Goal: Task Accomplishment & Management: Use online tool/utility

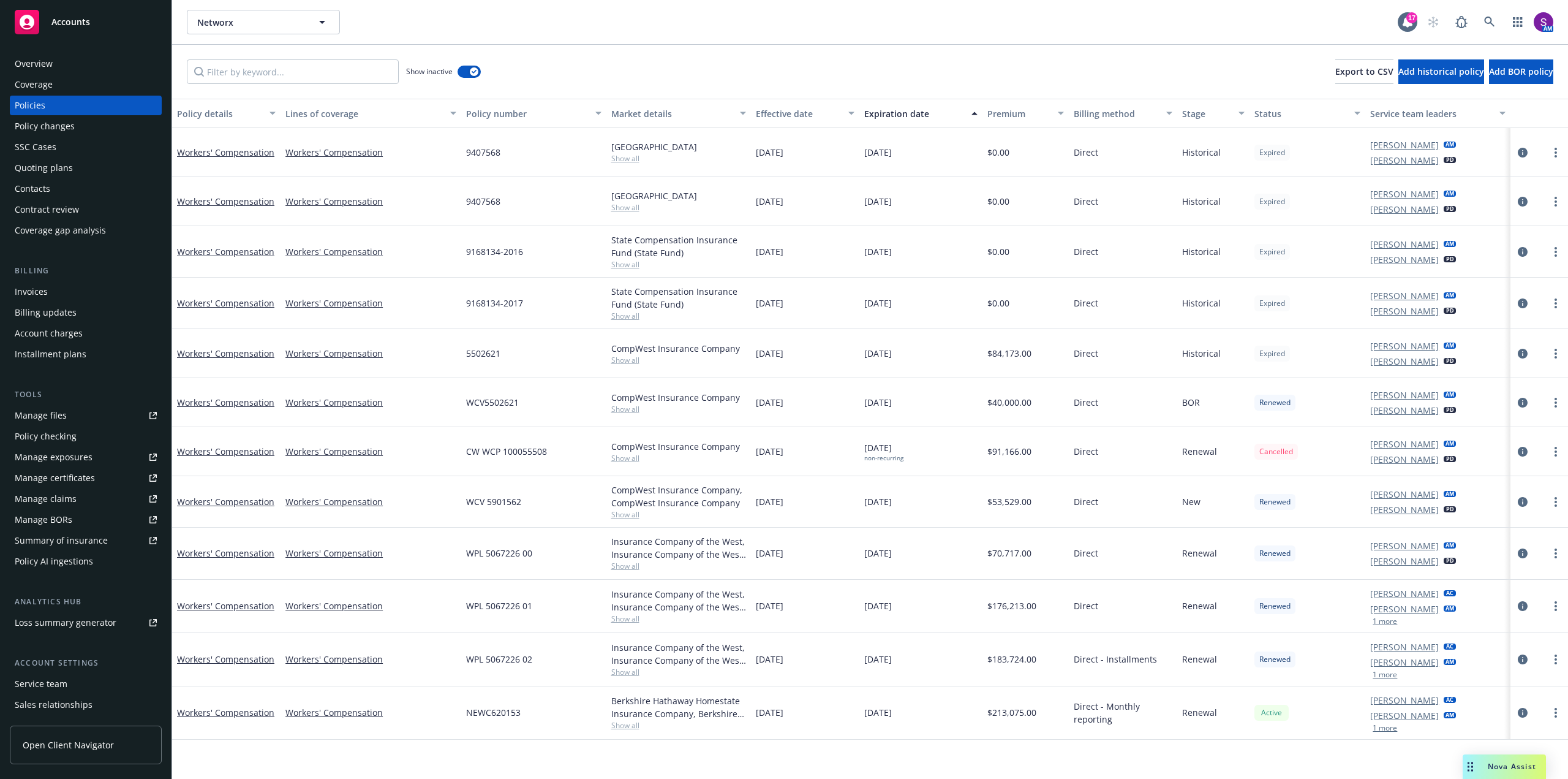
click at [47, 66] on div "Overview" at bounding box center [33, 63] width 38 height 19
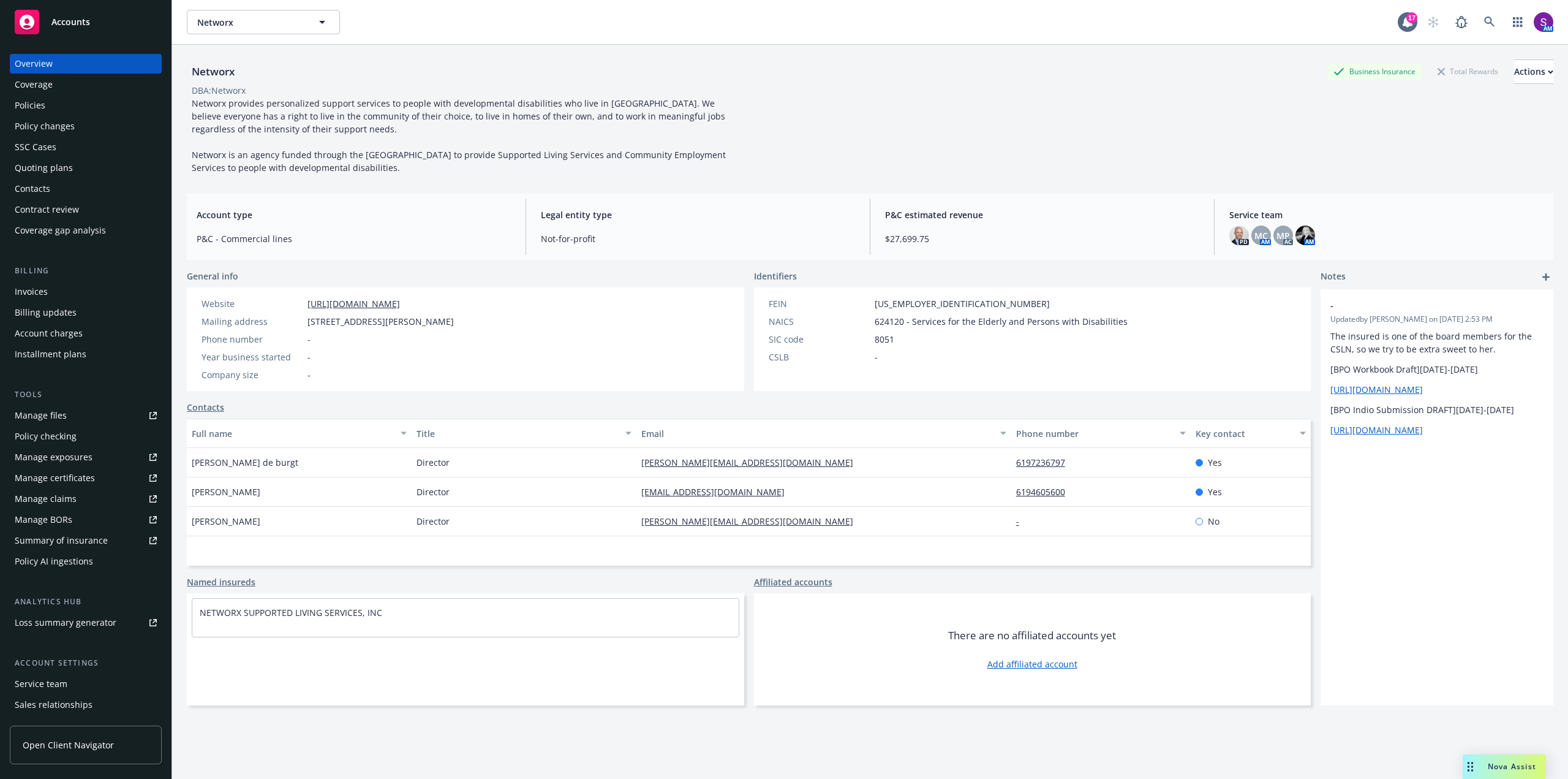
click at [61, 112] on div "Policies" at bounding box center [85, 105] width 142 height 19
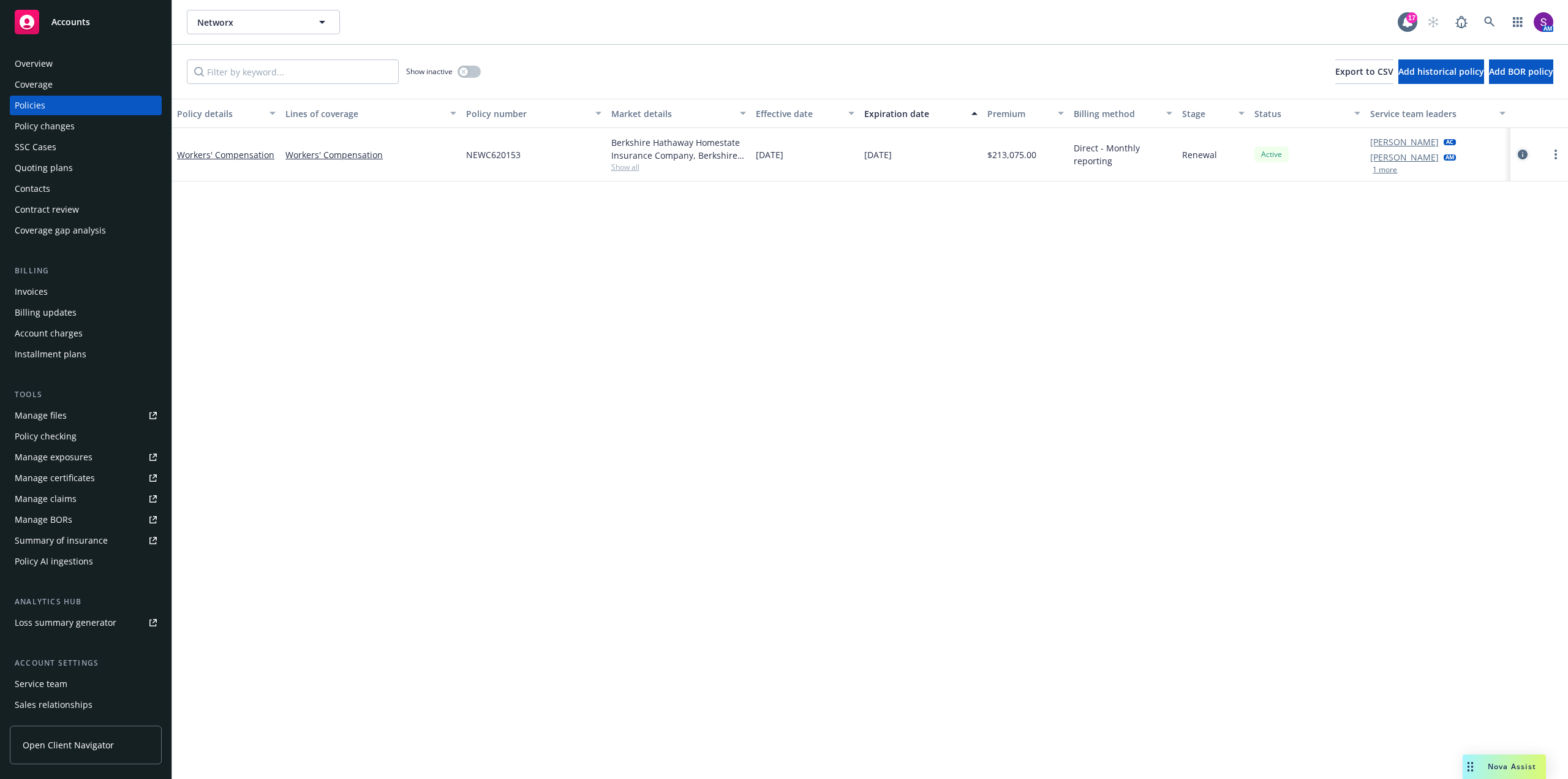
click at [1525, 155] on icon "circleInformation" at bounding box center [1523, 154] width 10 height 10
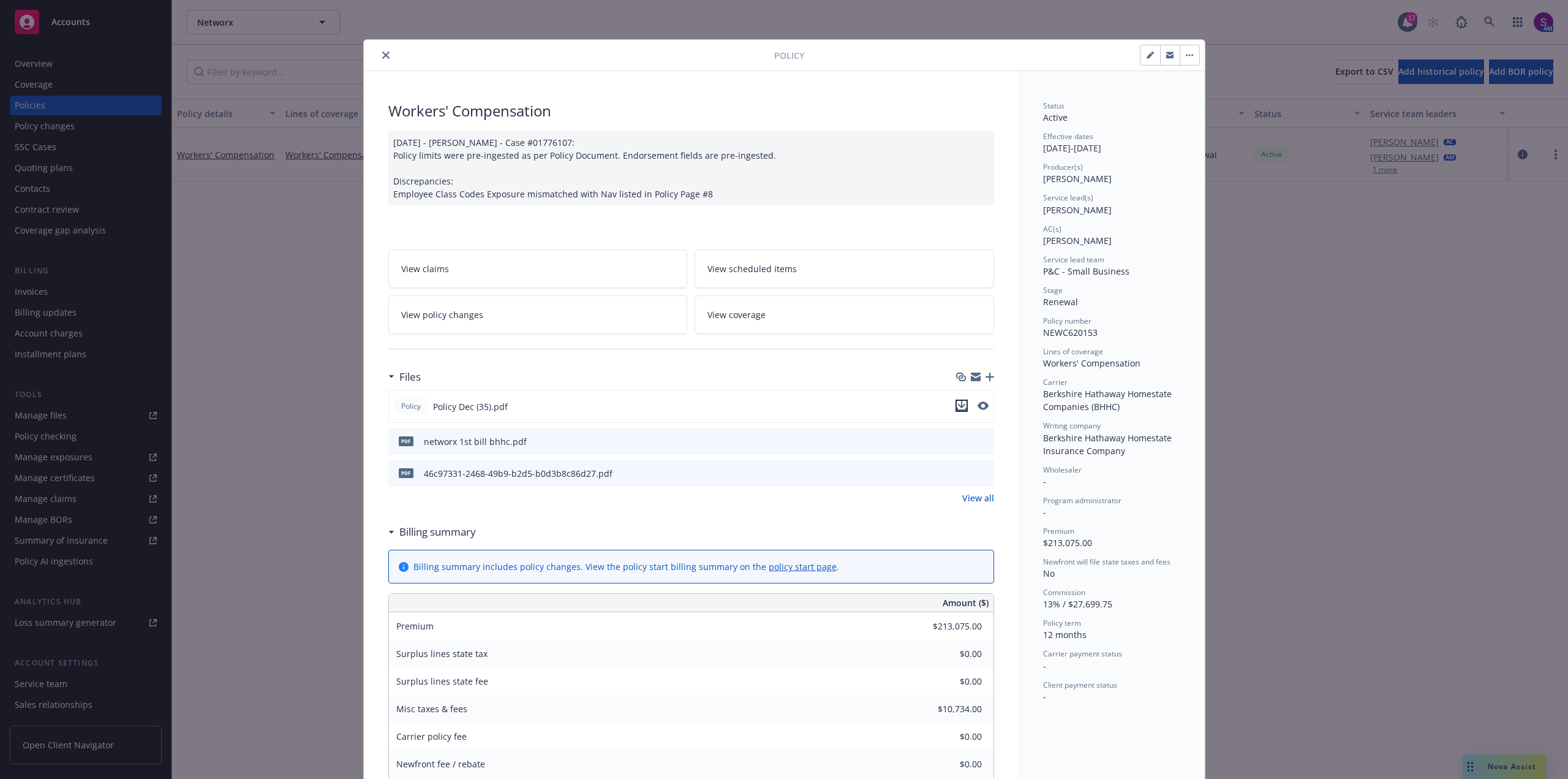
click at [960, 405] on icon "download file" at bounding box center [962, 405] width 10 height 10
click at [1388, 640] on div "Policy Workers' Compensation [DATE] - [PERSON_NAME] - Case #01776107: Policy li…" at bounding box center [784, 390] width 1568 height 779
click at [1507, 766] on div "Policy Workers' Compensation [DATE] - [PERSON_NAME] - Case #01776107: Policy li…" at bounding box center [784, 390] width 1568 height 779
click at [379, 51] on button "close" at bounding box center [386, 55] width 14 height 14
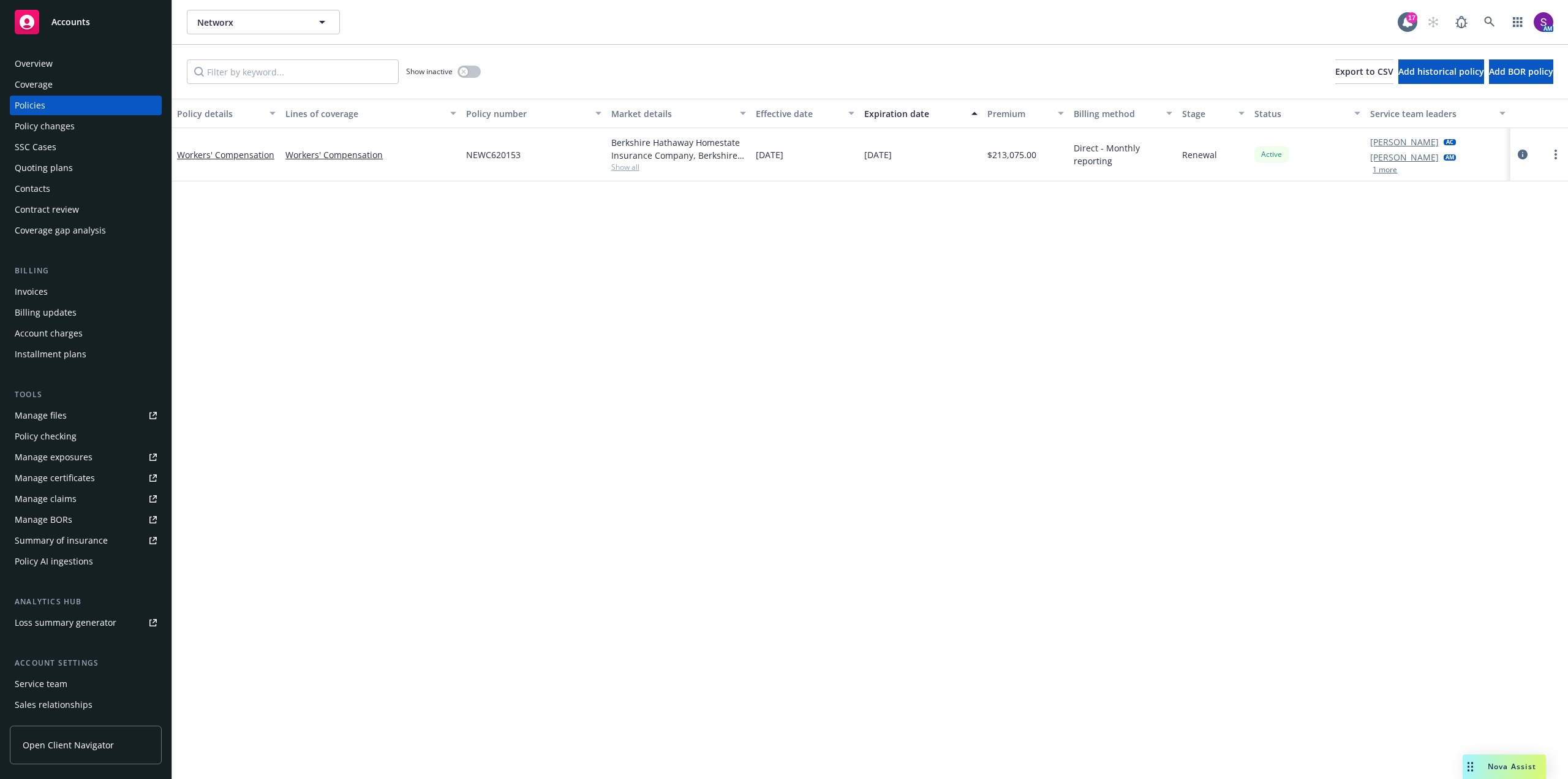
click at [1516, 762] on span "Nova Assist" at bounding box center [1512, 766] width 48 height 10
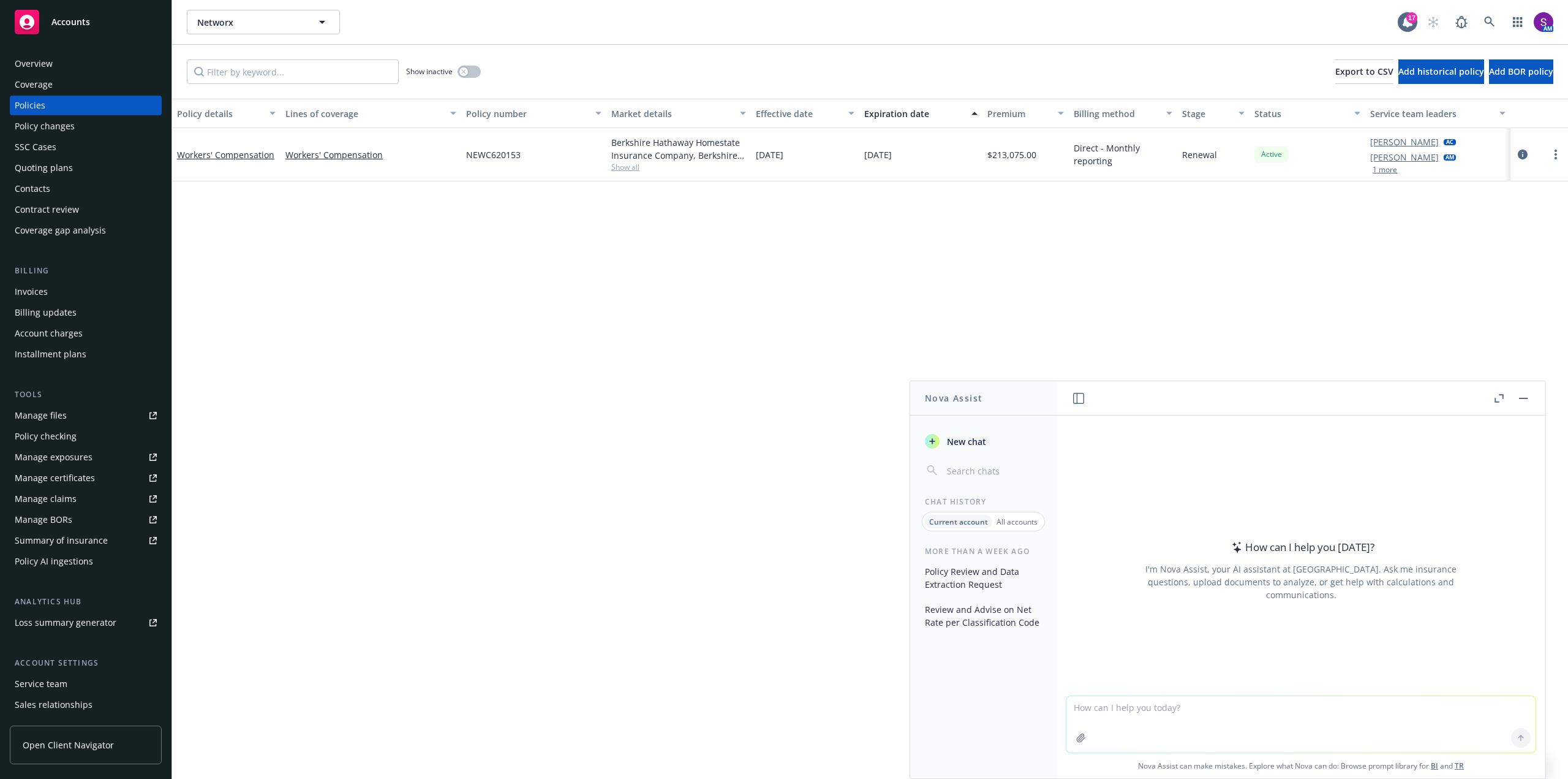
click at [1076, 739] on icon "button" at bounding box center [1081, 738] width 10 height 10
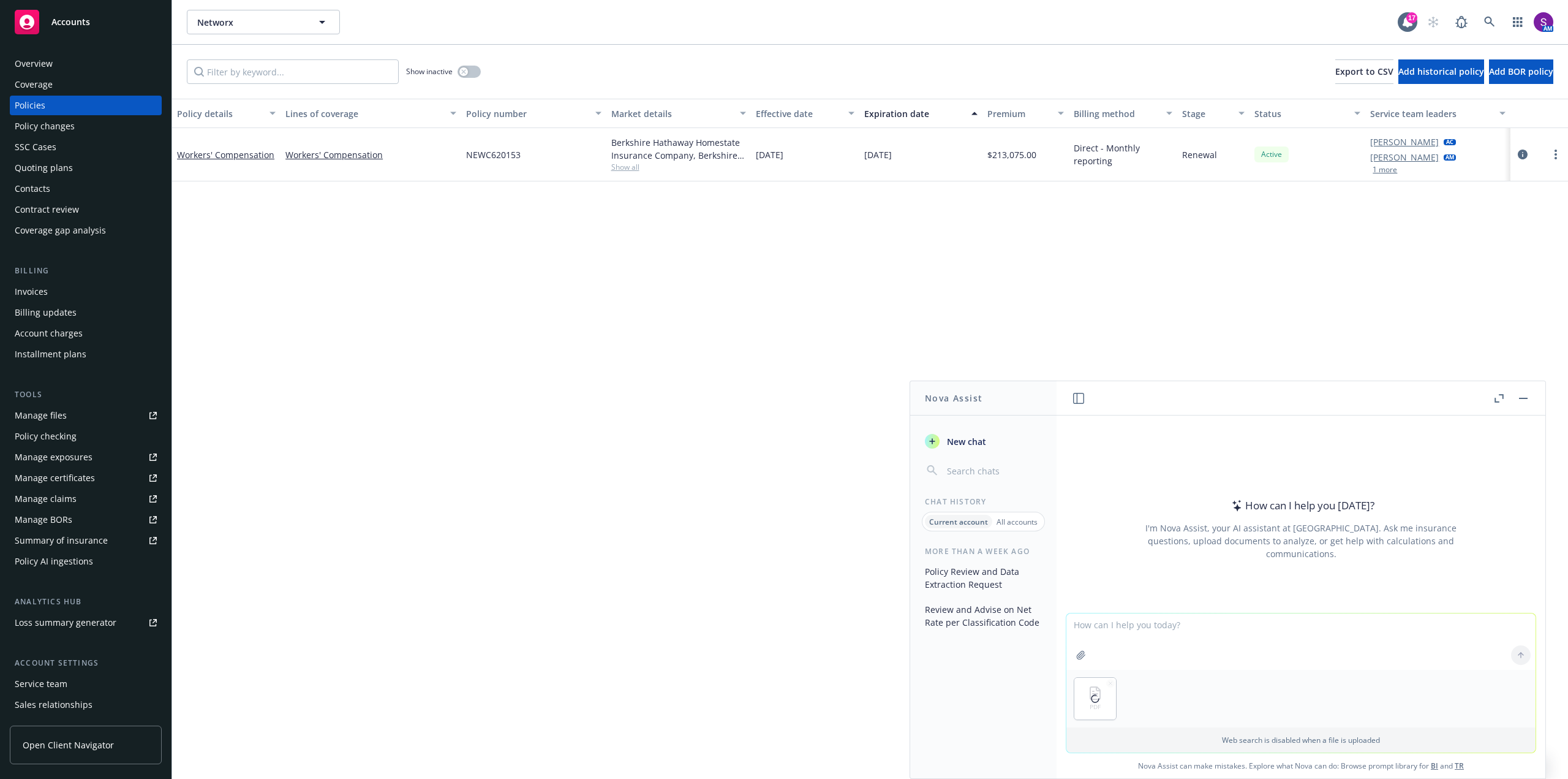
click at [1099, 624] on textarea at bounding box center [1301, 641] width 470 height 56
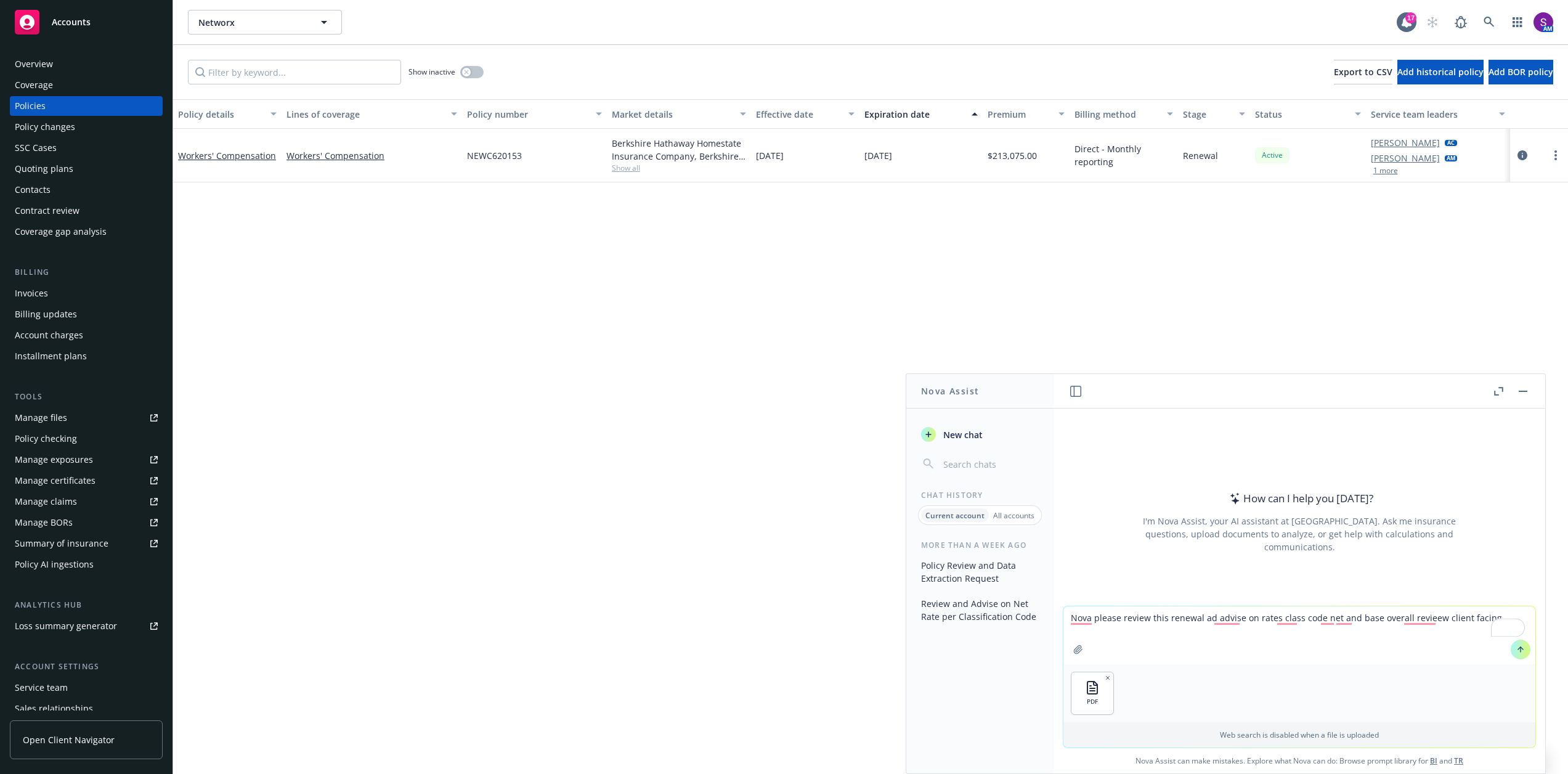
type textarea "Nova please review this renewal ad advise on rates class code net and base over…"
click at [1516, 650] on icon at bounding box center [1520, 649] width 9 height 9
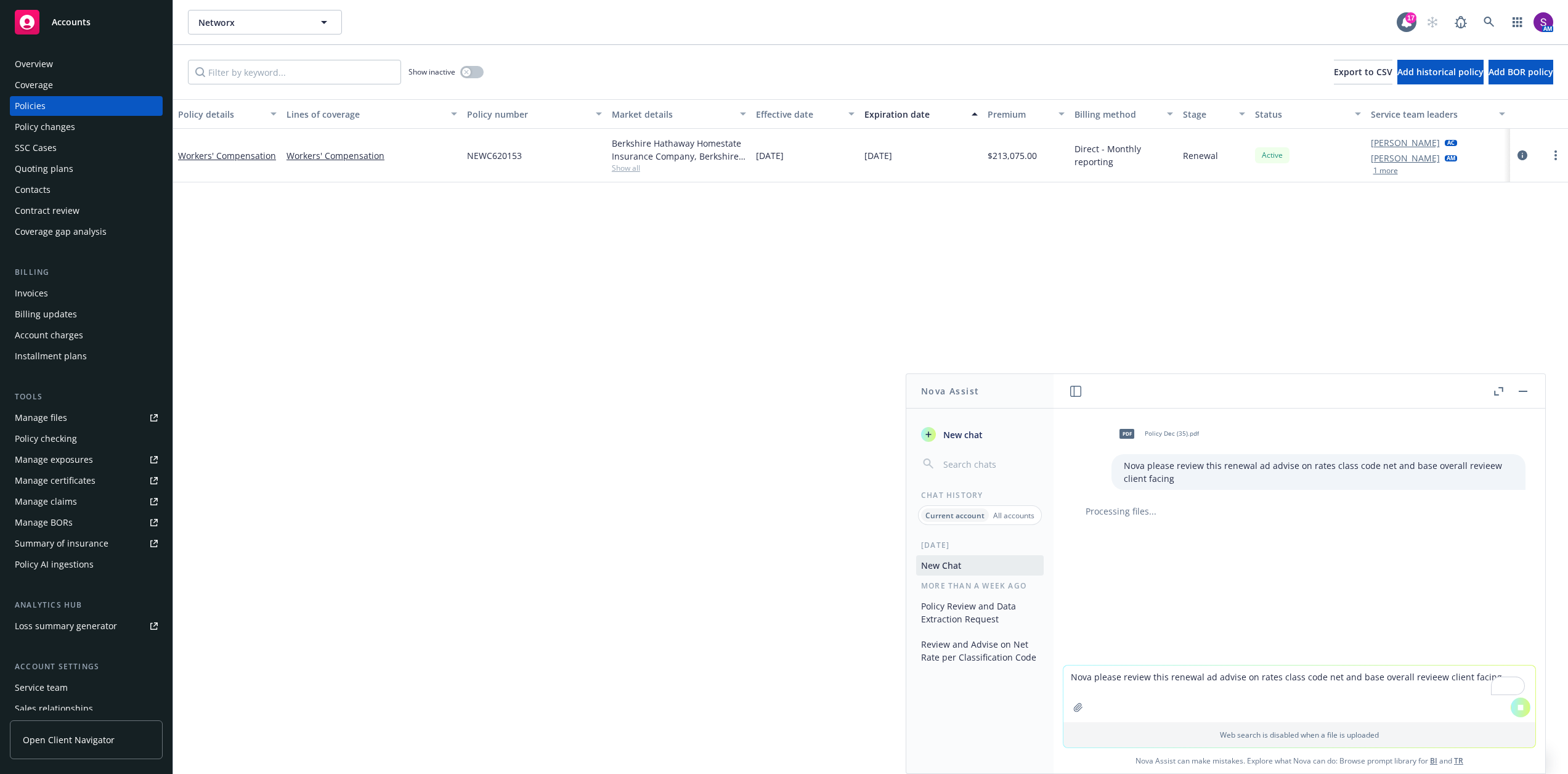
click at [1519, 393] on button "button" at bounding box center [1522, 391] width 15 height 15
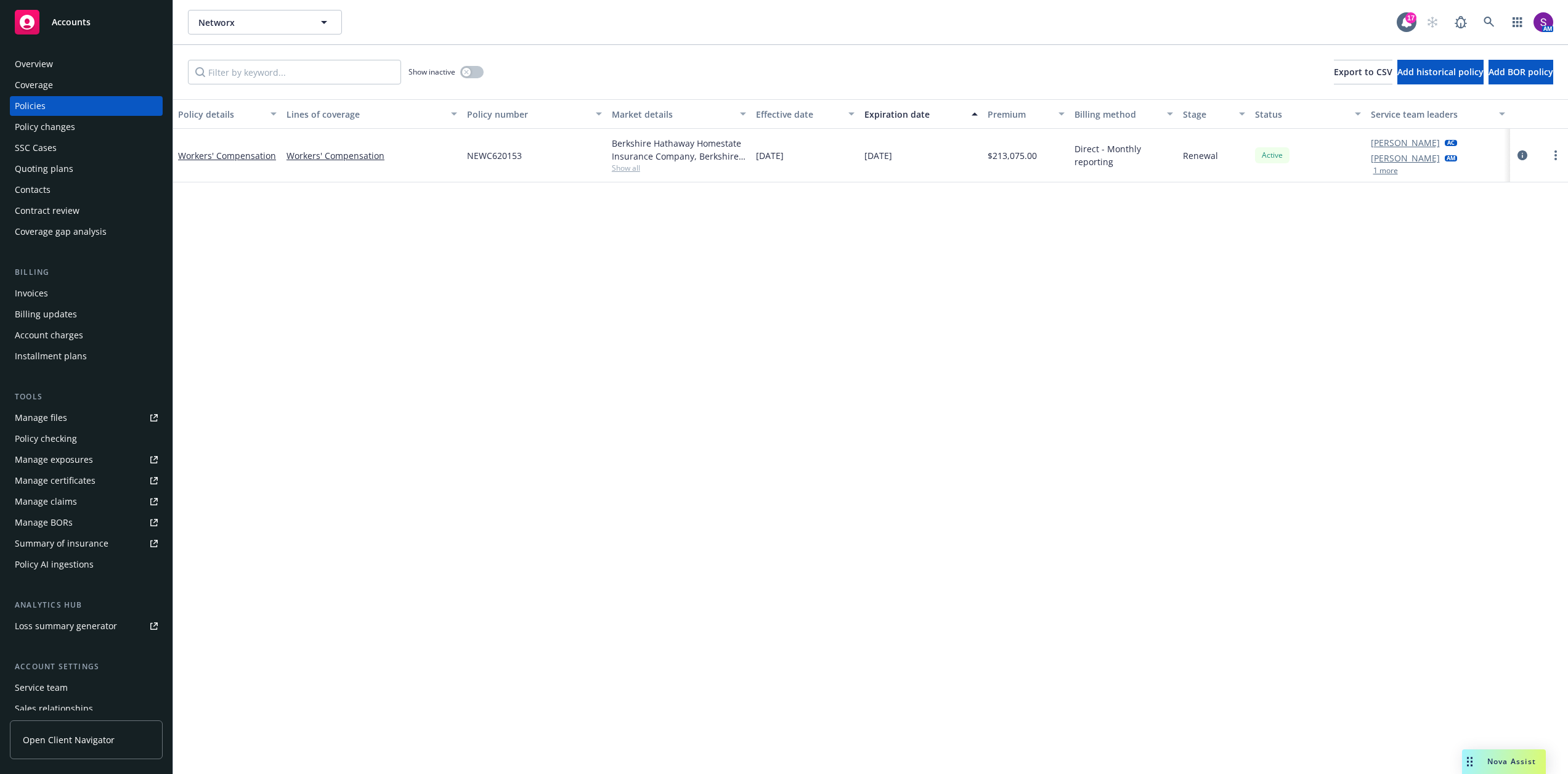
click at [1517, 762] on span "Nova Assist" at bounding box center [1511, 761] width 49 height 10
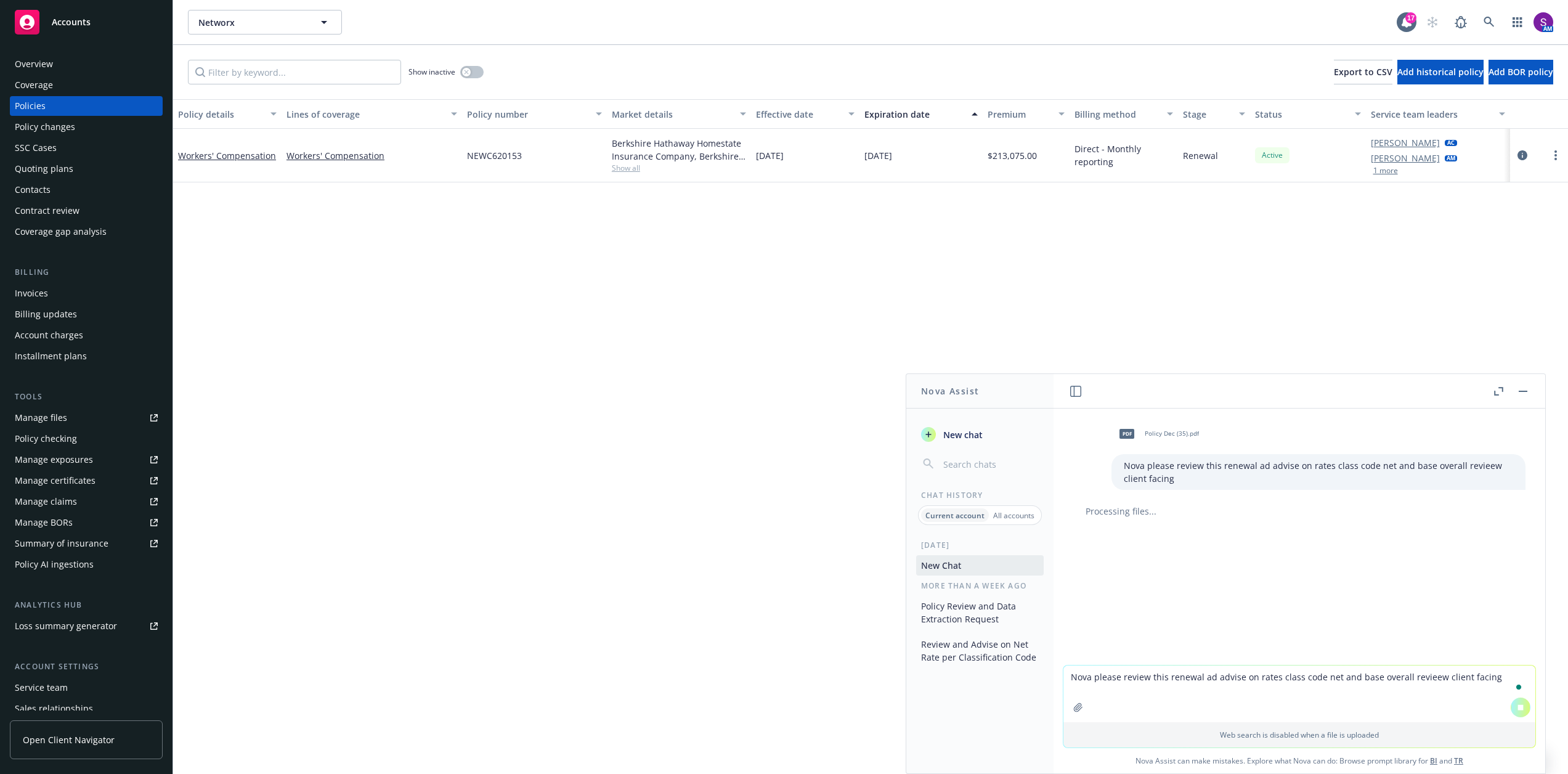
click at [1494, 392] on icon "button" at bounding box center [1498, 391] width 9 height 9
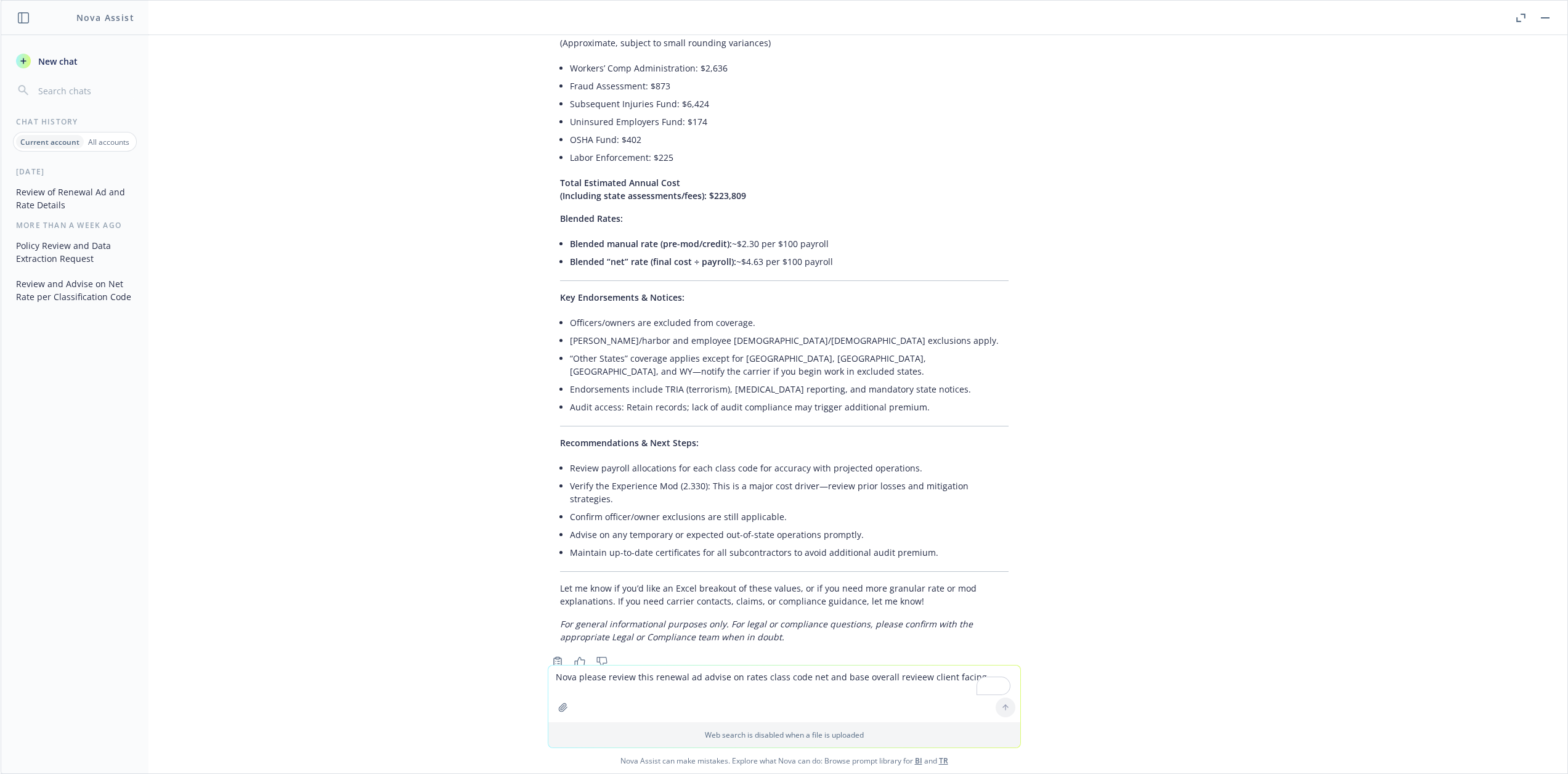
scroll to position [185, 0]
click at [585, 687] on textarea "Nova please review this renewal ad advise on rates class code net and base over…" at bounding box center [784, 693] width 472 height 57
type textarea "great put this into an email to the client give me 3 tone options"
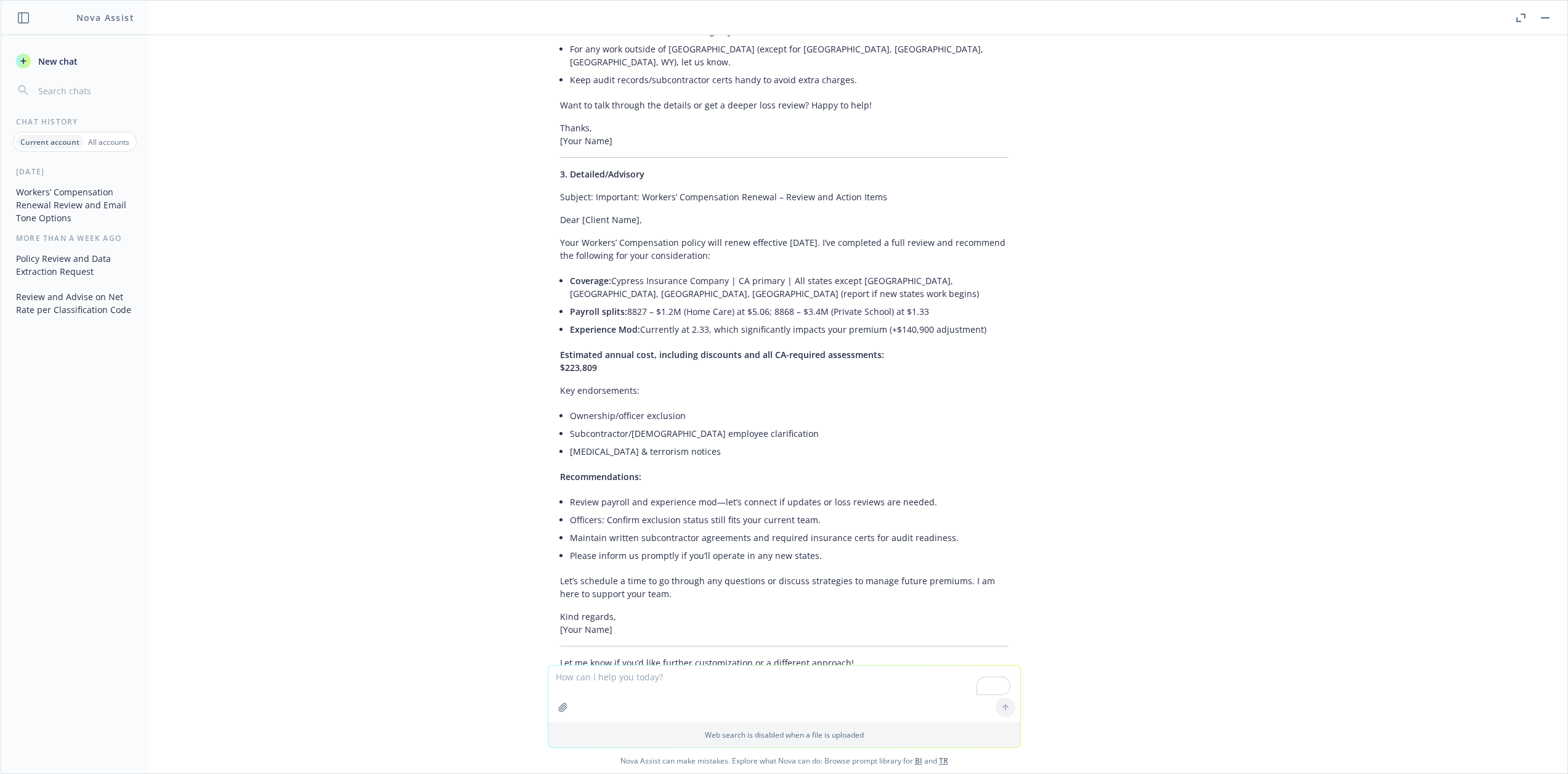
scroll to position [2215, 0]
